Goal: Task Accomplishment & Management: Manage account settings

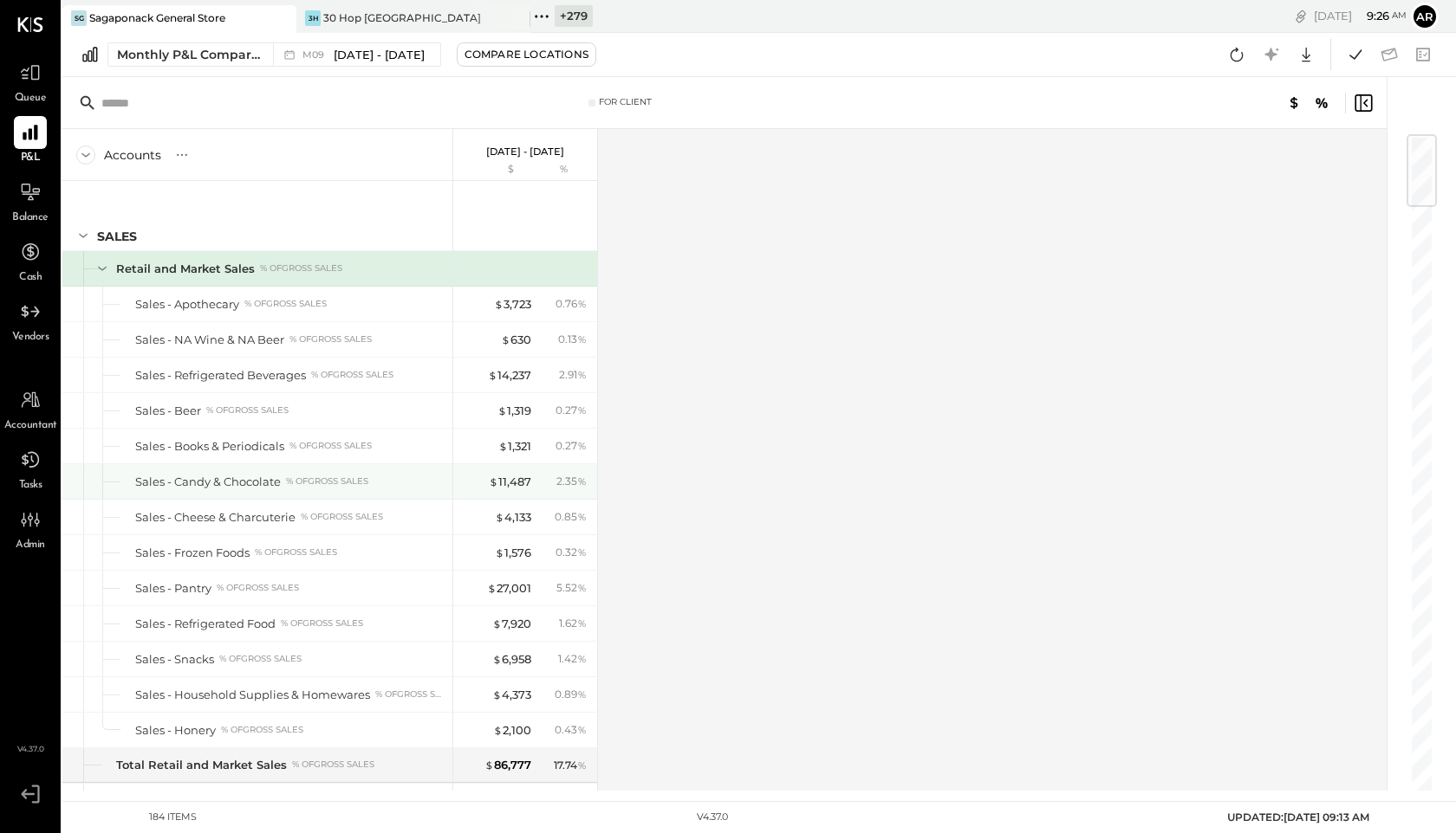
scroll to position [11, 0]
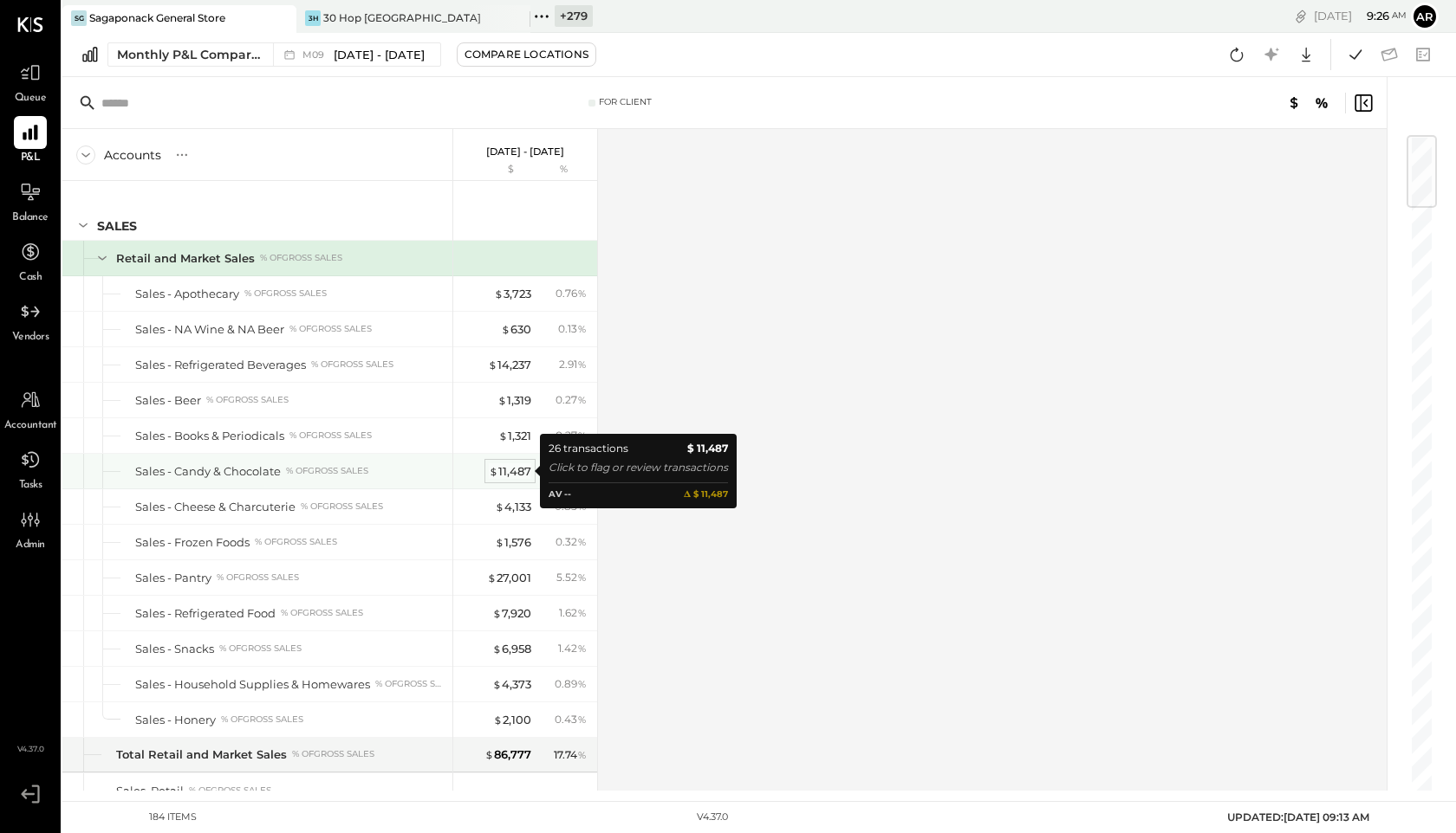
click at [519, 468] on div "$ 11,487" at bounding box center [510, 471] width 43 height 16
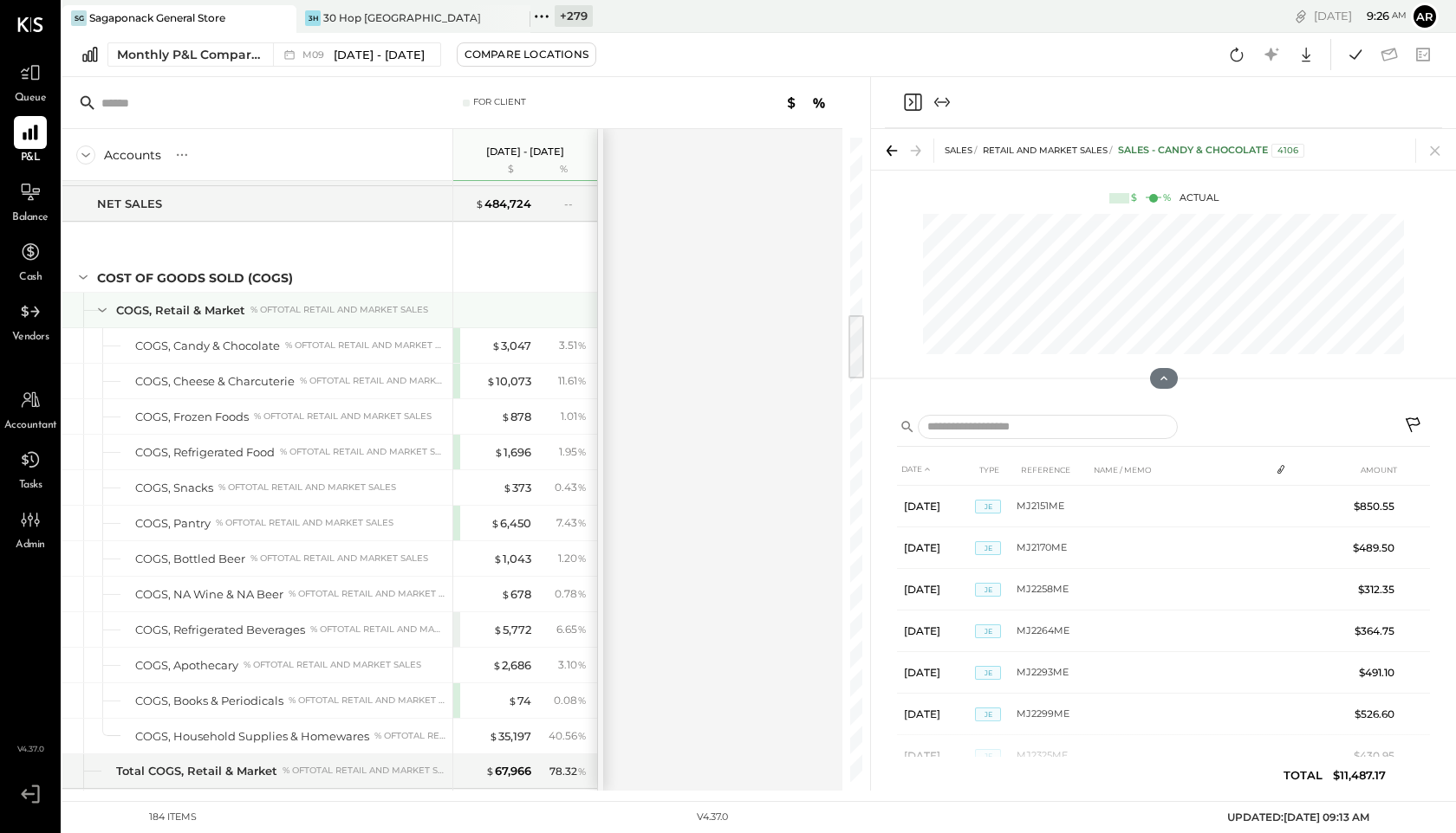
scroll to position [1737, 0]
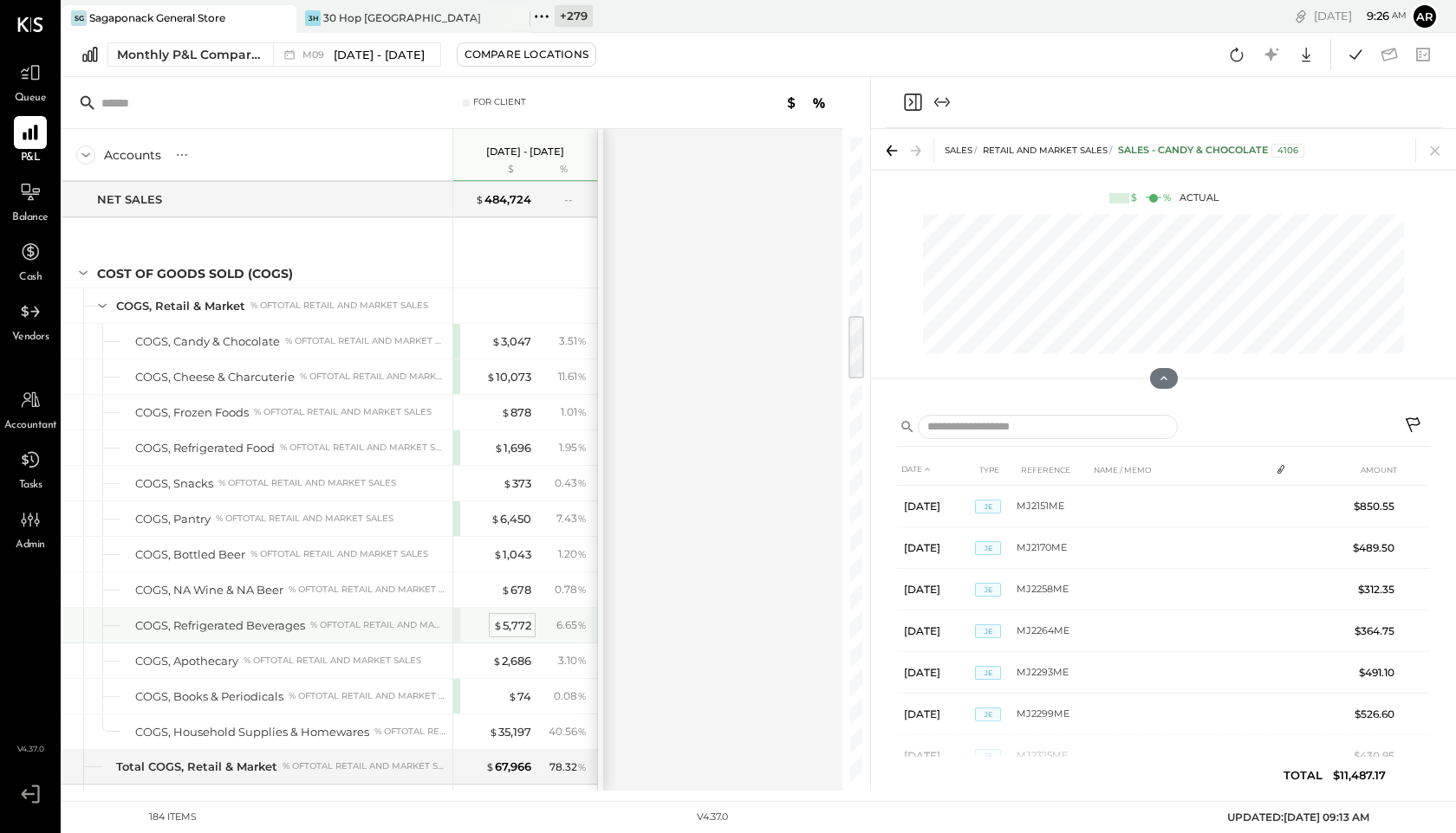
click at [507, 629] on div "$ 5,772" at bounding box center [511, 625] width 38 height 16
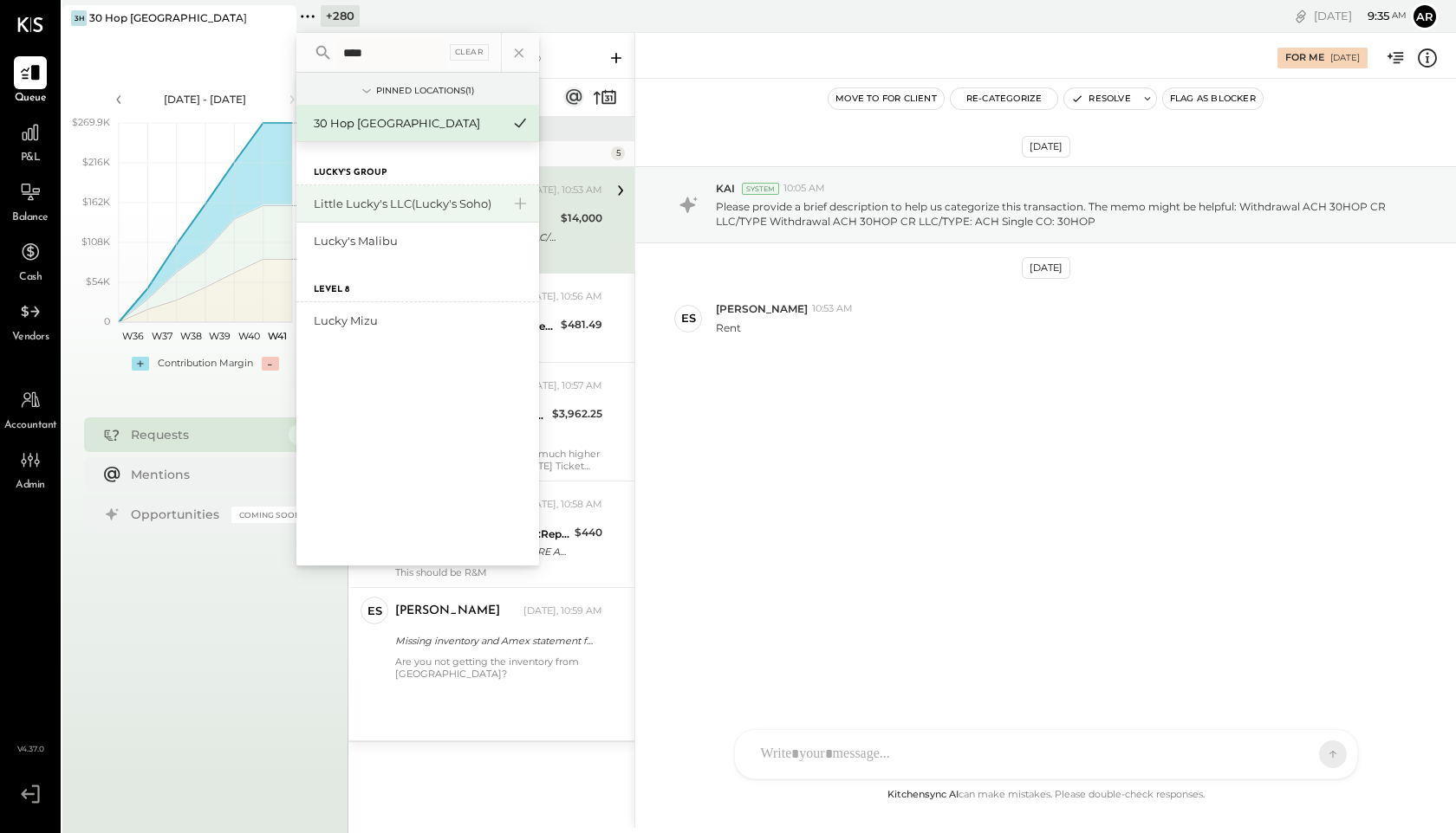
type input "****"
click at [367, 199] on div "Little Lucky's LLC(Lucky's Soho)" at bounding box center [406, 204] width 187 height 16
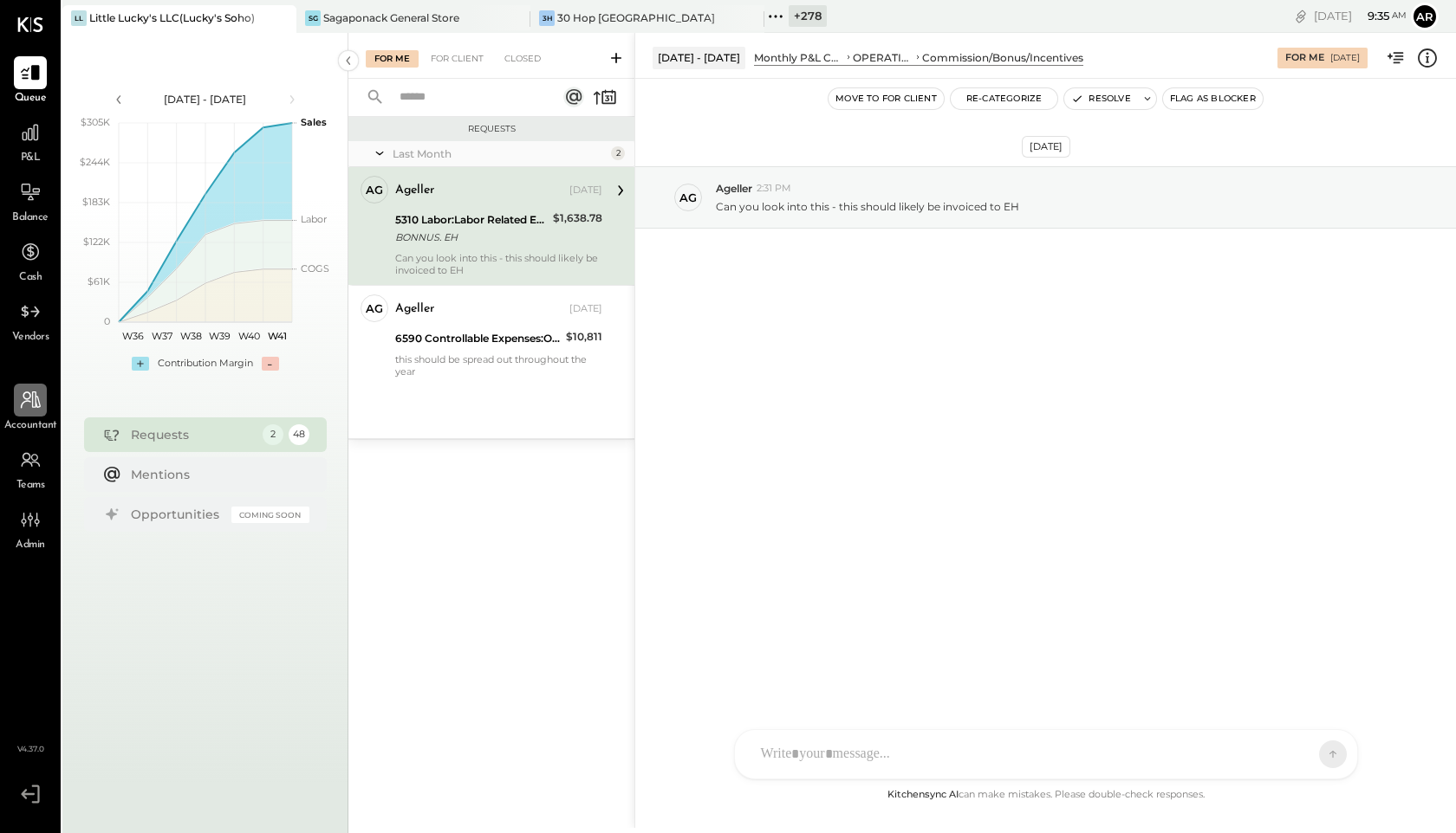
click at [20, 412] on div at bounding box center [30, 400] width 33 height 33
select select "**"
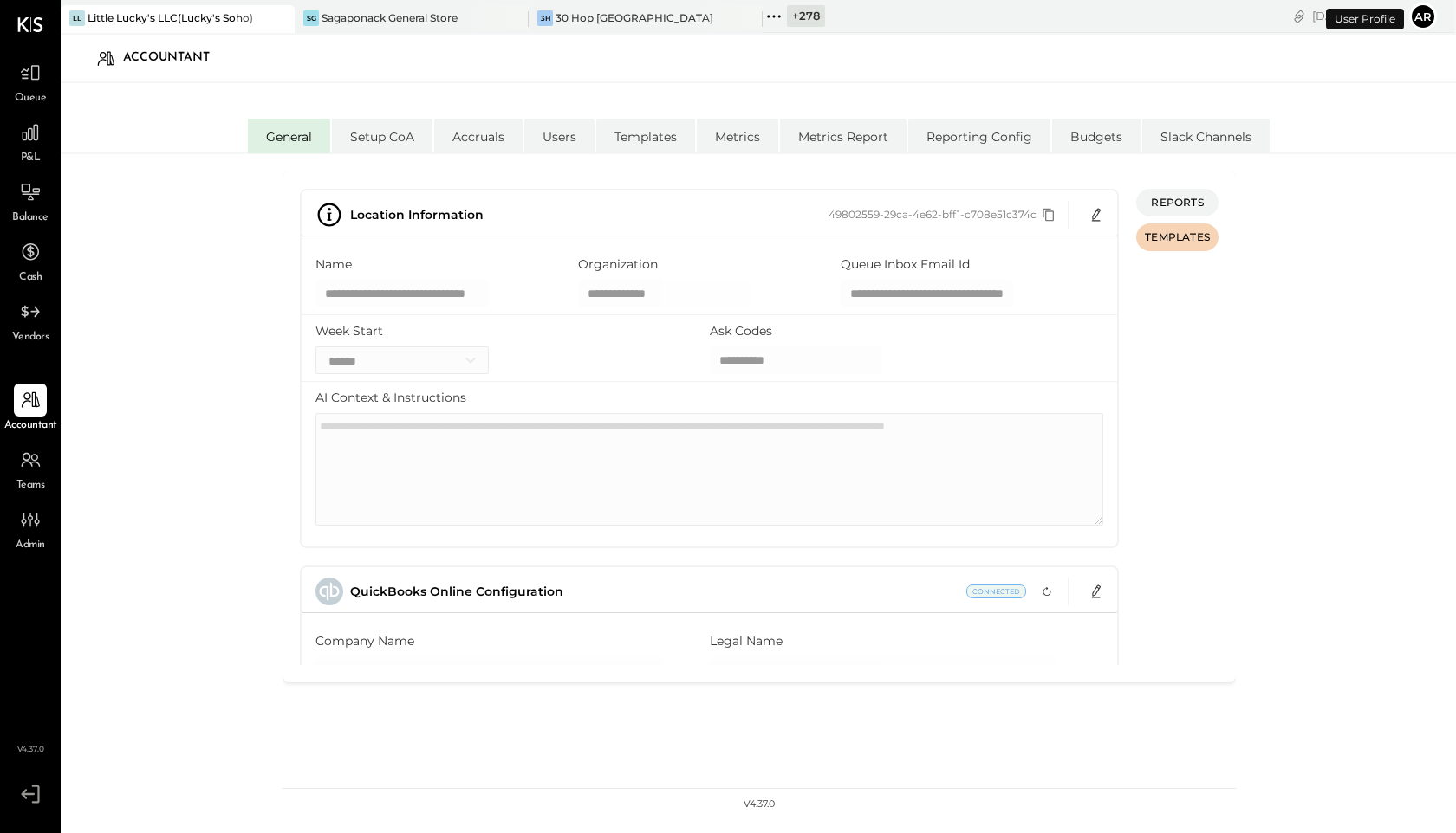
click at [1052, 217] on icon "Copy id" at bounding box center [1050, 214] width 12 height 13
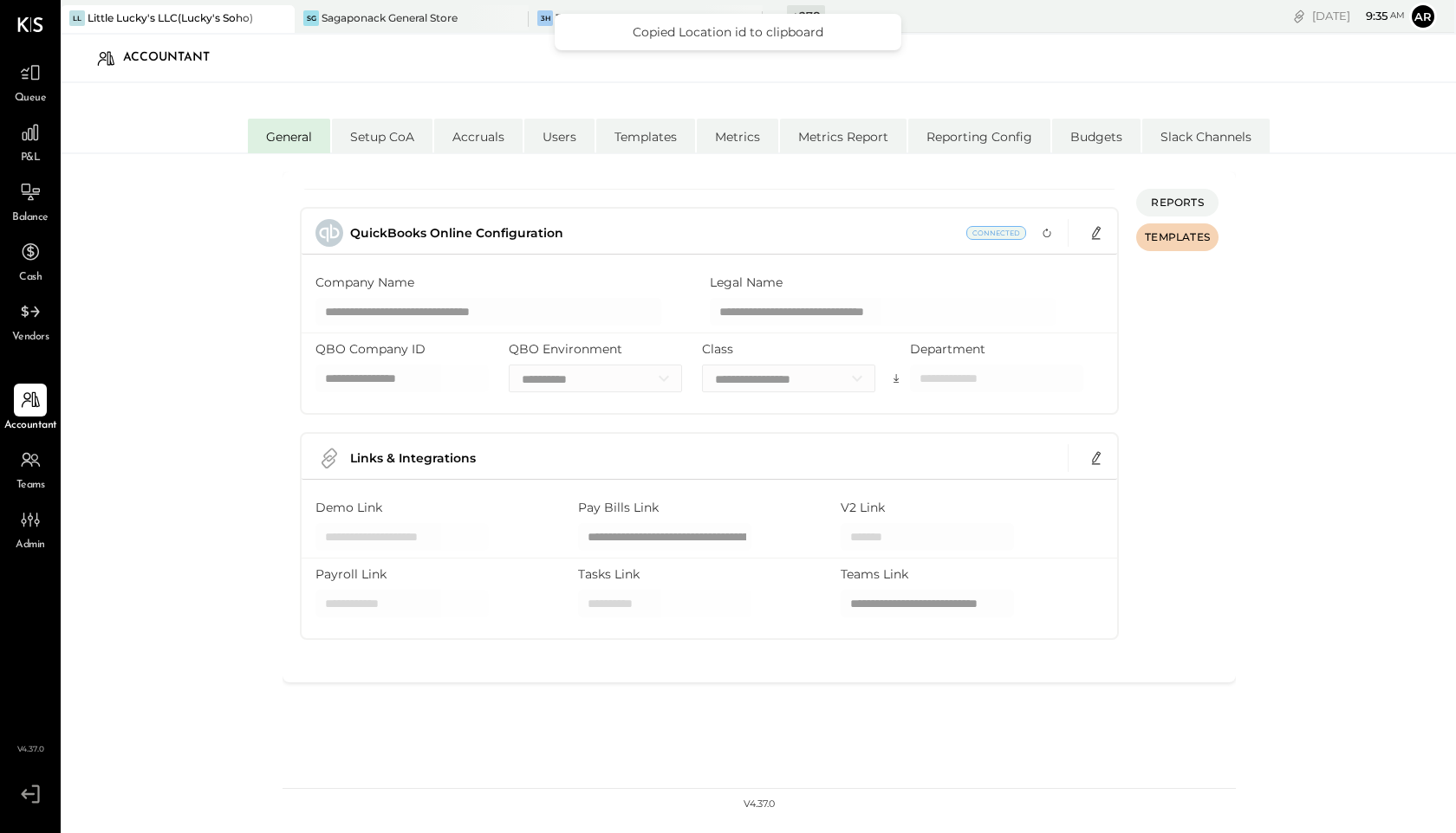
scroll to position [355, 0]
click at [998, 237] on span "Connected" at bounding box center [996, 237] width 60 height 14
